Goal: Transaction & Acquisition: Purchase product/service

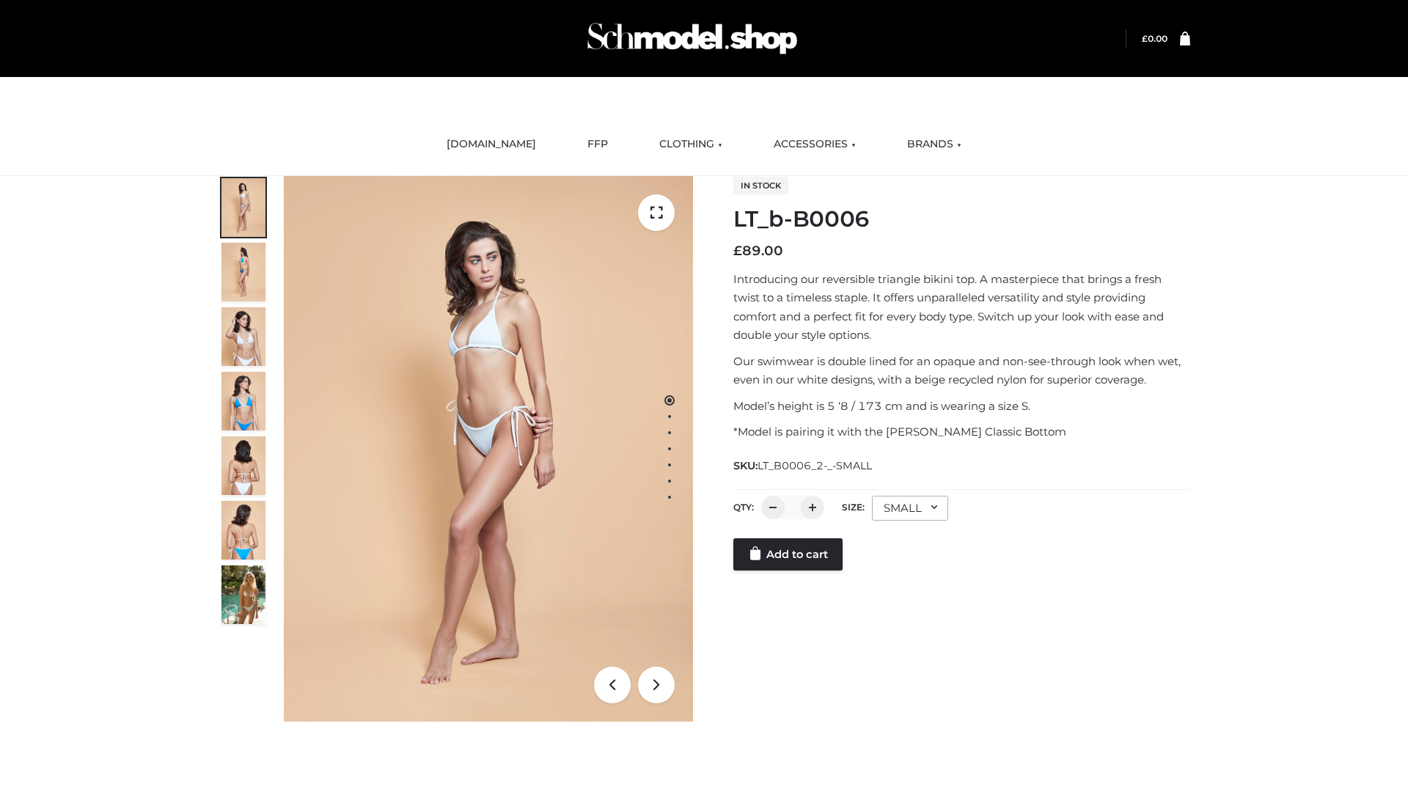
click at [789, 571] on link "Add to cart" at bounding box center [787, 554] width 109 height 32
